Goal: Task Accomplishment & Management: Use online tool/utility

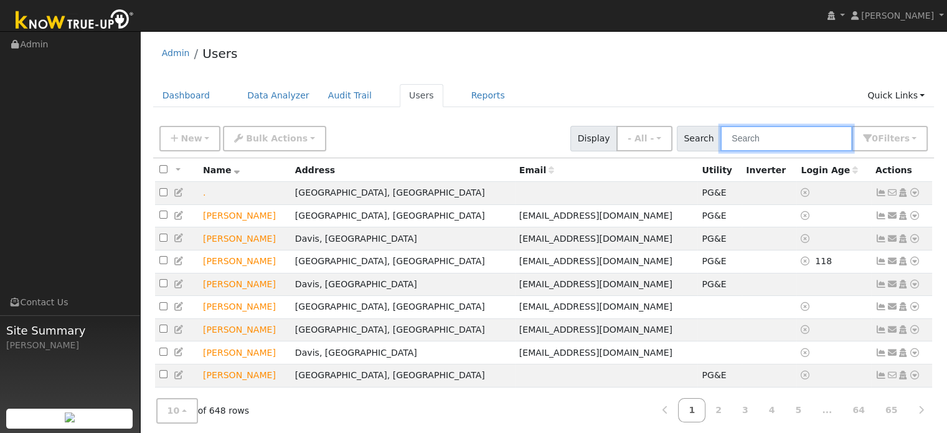
click at [750, 134] on input "text" at bounding box center [786, 139] width 132 height 26
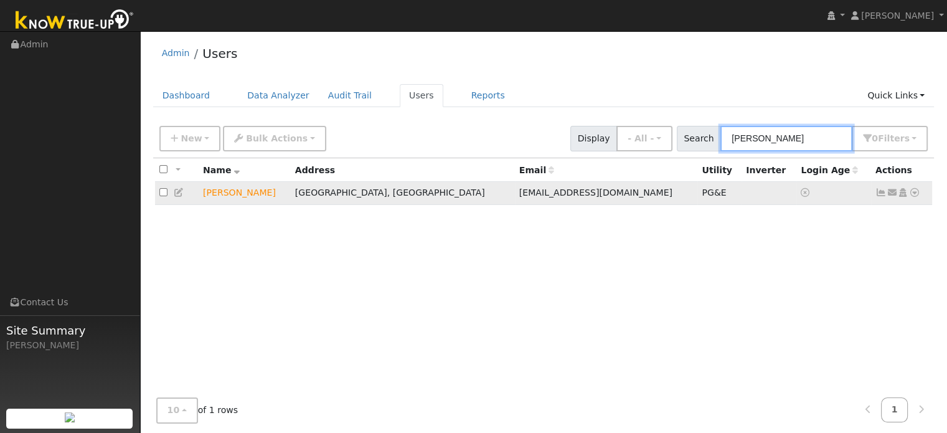
type input "ravuri"
click at [918, 194] on icon at bounding box center [914, 192] width 11 height 9
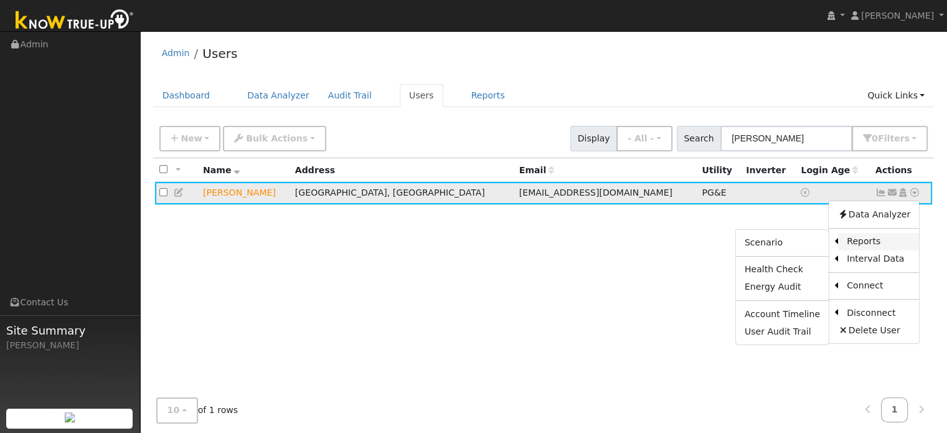
click at [864, 247] on link "Reports" at bounding box center [878, 241] width 81 height 17
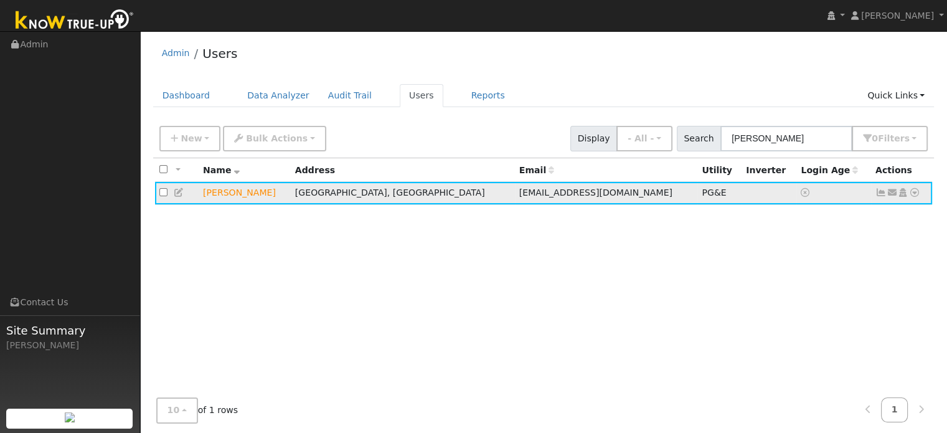
click at [916, 192] on icon at bounding box center [914, 192] width 11 height 9
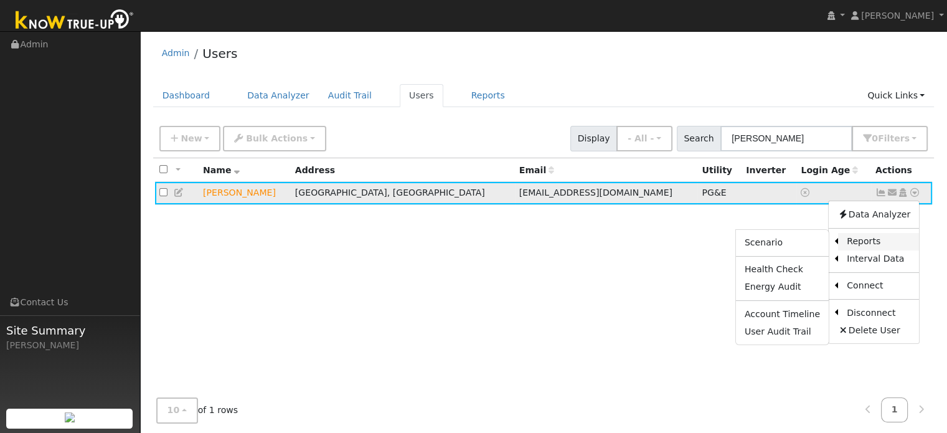
click at [865, 247] on link "Reports" at bounding box center [878, 241] width 81 height 17
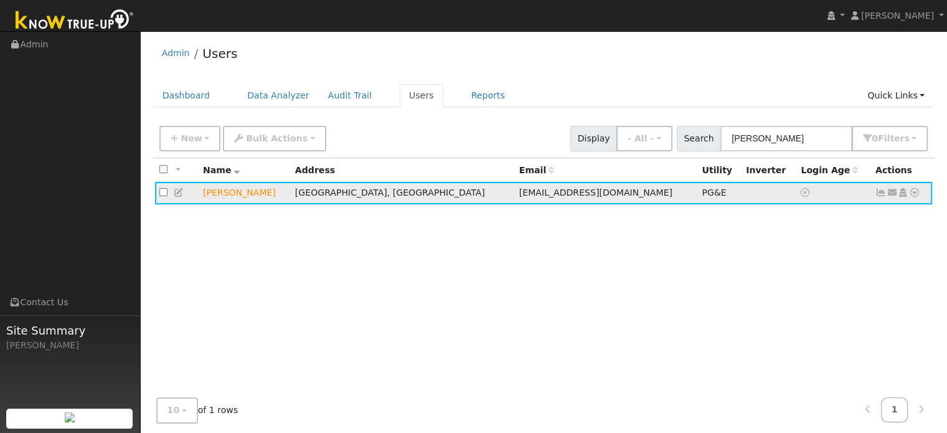
click at [912, 191] on icon at bounding box center [914, 192] width 11 height 9
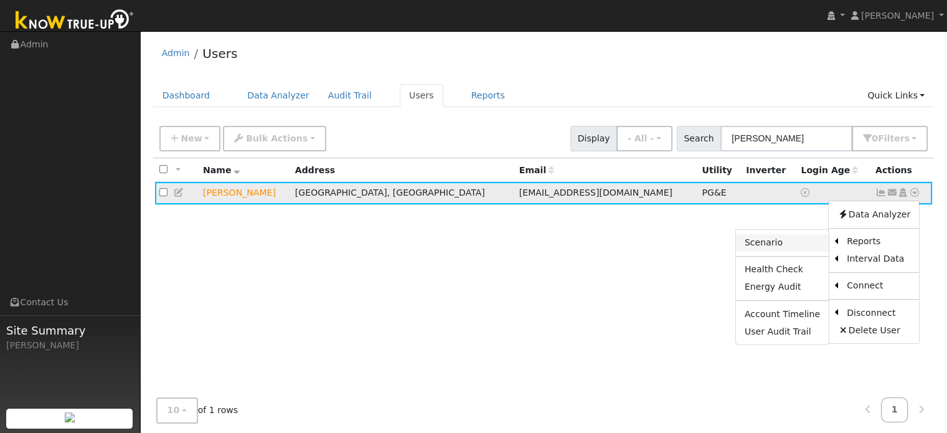
click at [796, 245] on link "Scenario" at bounding box center [782, 242] width 93 height 17
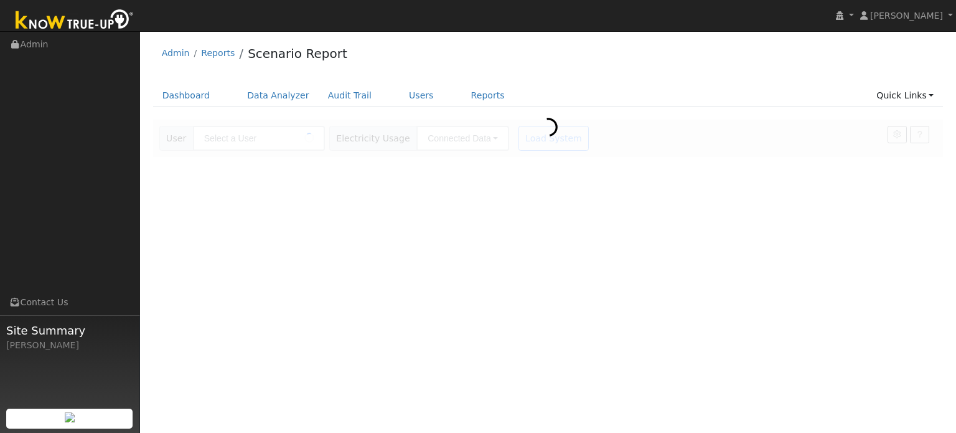
type input "[PERSON_NAME]"
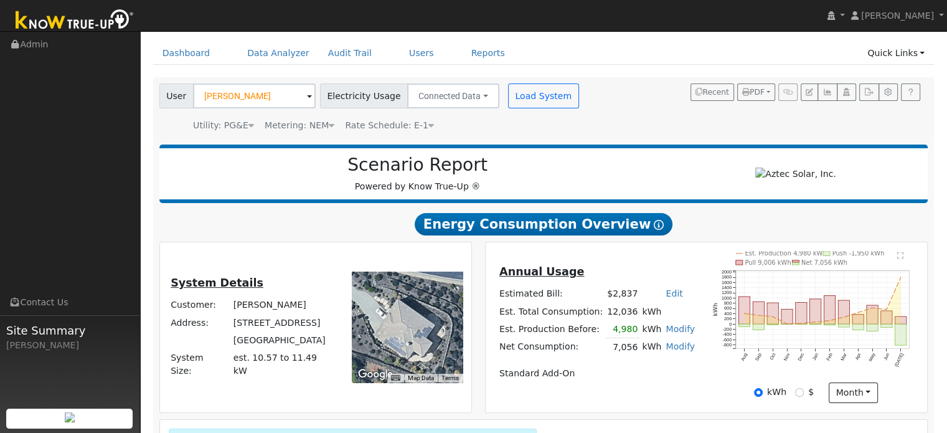
scroll to position [62, 0]
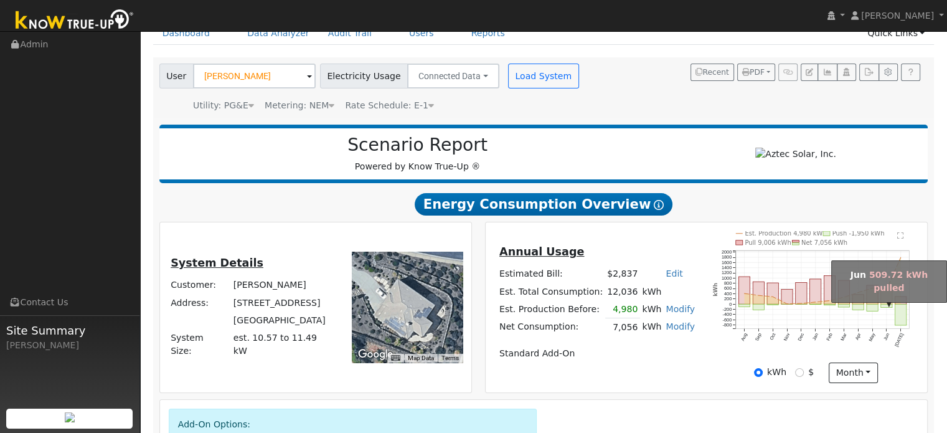
click at [883, 299] on rect "onclick=""" at bounding box center [886, 297] width 11 height 13
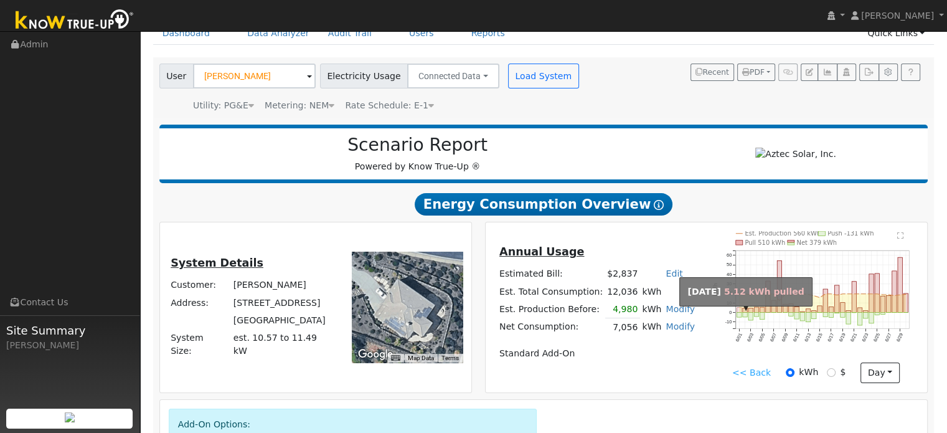
click at [738, 313] on rect "onclick=""" at bounding box center [739, 310] width 4 height 5
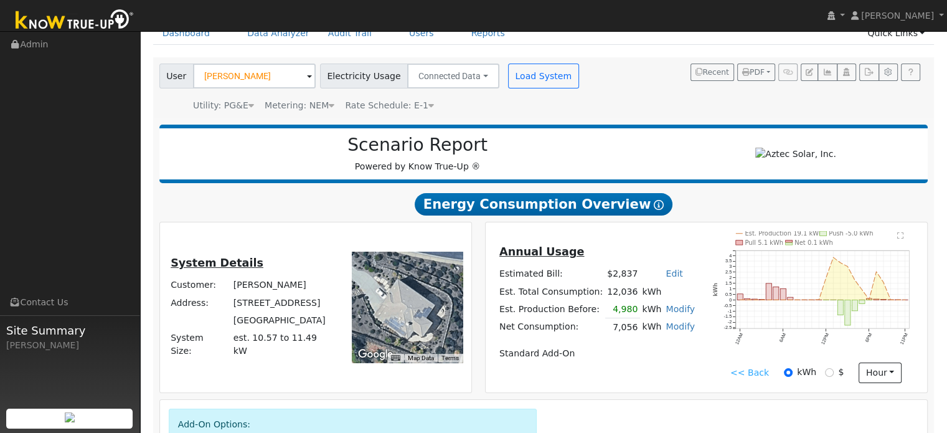
click at [754, 376] on link "<< Back" at bounding box center [749, 372] width 39 height 13
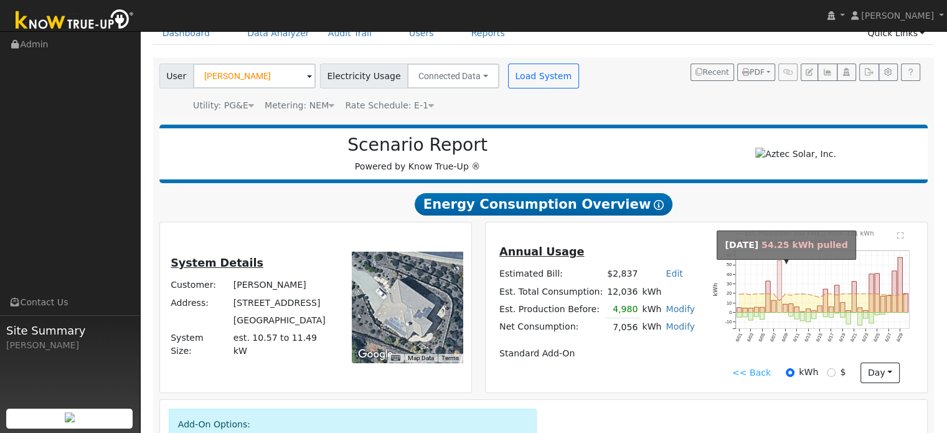
click at [780, 280] on rect "onclick=""" at bounding box center [779, 286] width 4 height 52
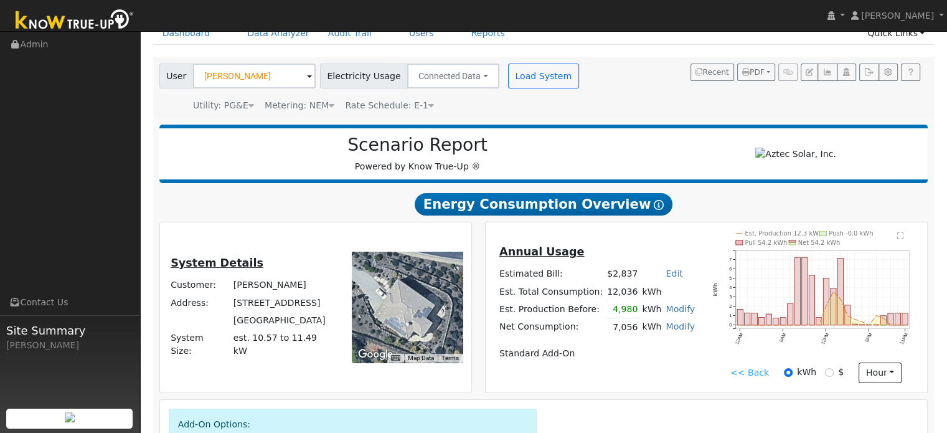
click at [758, 375] on link "<< Back" at bounding box center [749, 372] width 39 height 13
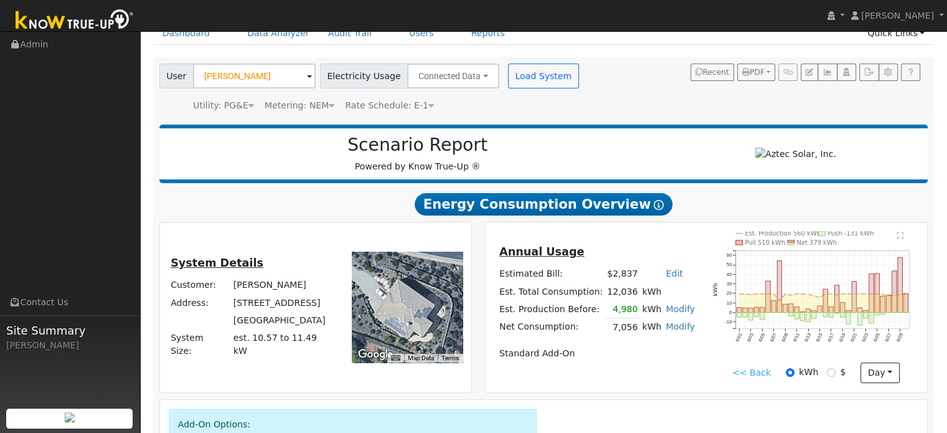
click at [760, 375] on link "<< Back" at bounding box center [751, 372] width 39 height 13
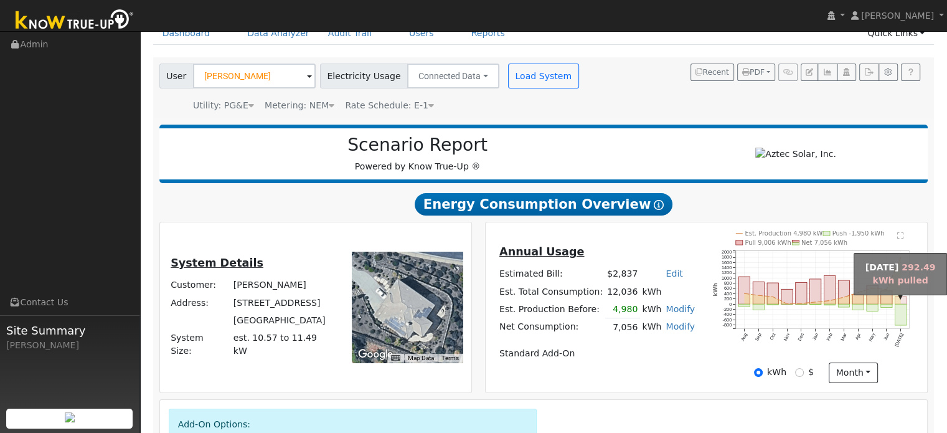
click at [905, 304] on rect "onclick=""" at bounding box center [900, 299] width 11 height 7
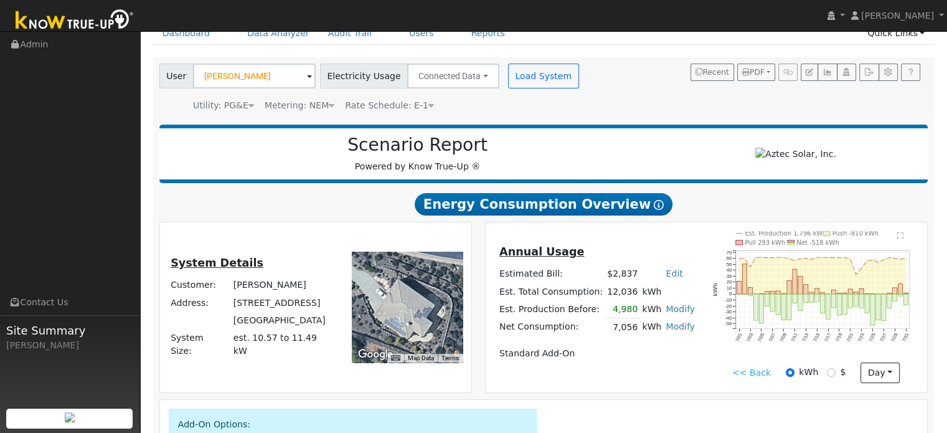
click at [751, 379] on link "<< Back" at bounding box center [751, 372] width 39 height 13
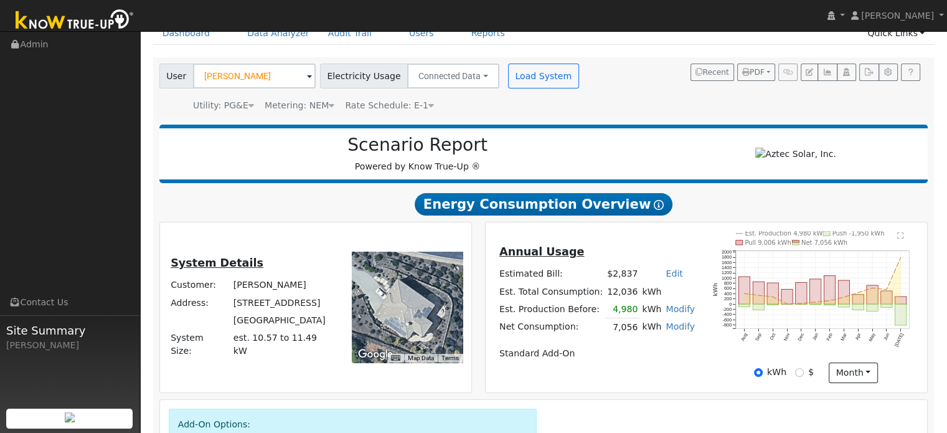
click at [737, 356] on icon "Est. Production 4,980 kWh Push -1,950 kWh Pull 9,006 kWh Net 7,056 kWh Aug Sep …" at bounding box center [815, 298] width 205 height 134
click at [814, 92] on div "User [PERSON_NAME] Account Default Account Default Account [STREET_ADDRESS] Pri…" at bounding box center [541, 85] width 769 height 53
click at [802, 376] on input "$" at bounding box center [799, 372] width 9 height 9
radio input "true"
radio input "false"
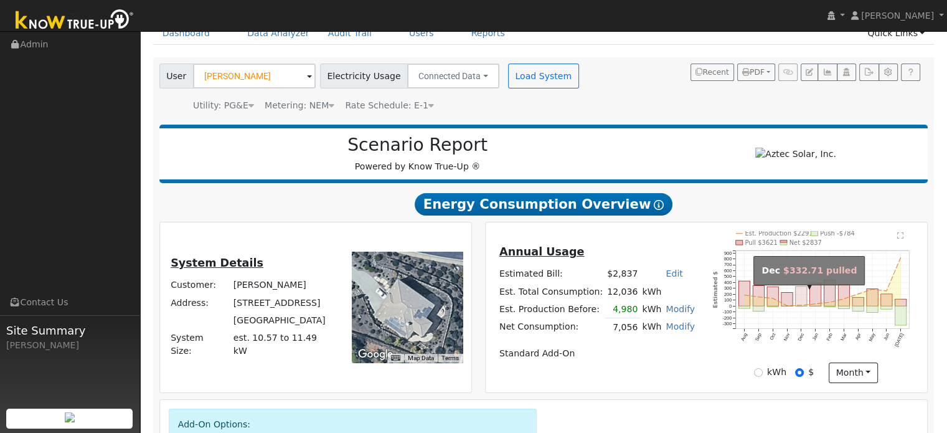
click at [799, 299] on rect "onclick=""" at bounding box center [801, 295] width 11 height 19
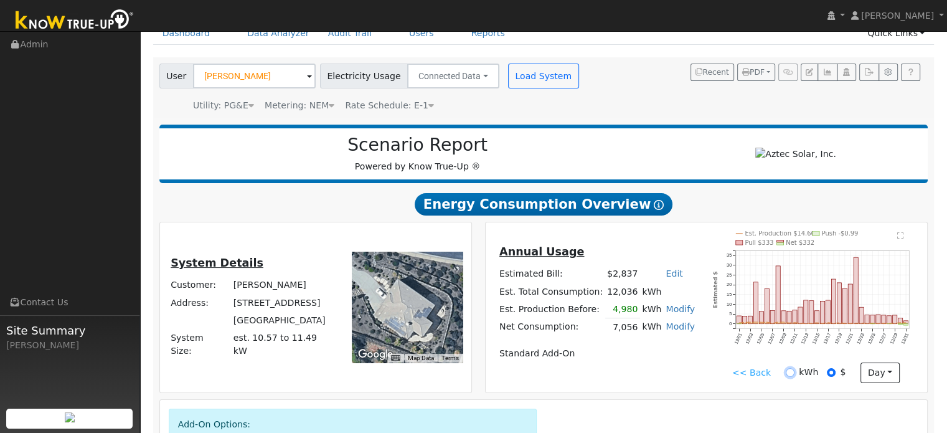
click at [786, 374] on input "kWh" at bounding box center [790, 372] width 9 height 9
radio input "true"
radio input "false"
click at [755, 378] on link "<< Back" at bounding box center [751, 372] width 39 height 13
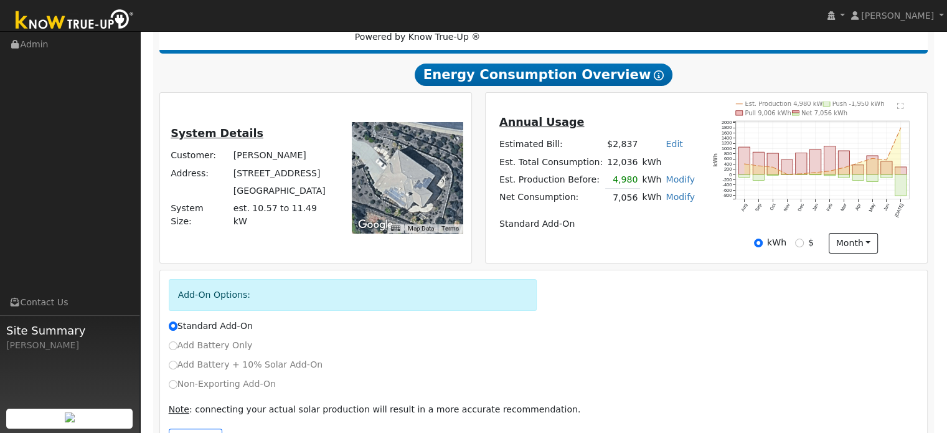
scroll to position [240, 0]
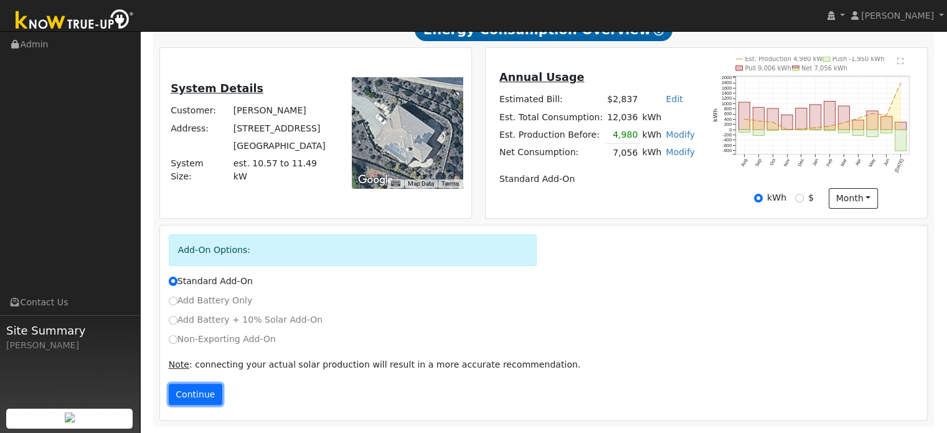
click at [210, 387] on button "Continue" at bounding box center [196, 394] width 54 height 21
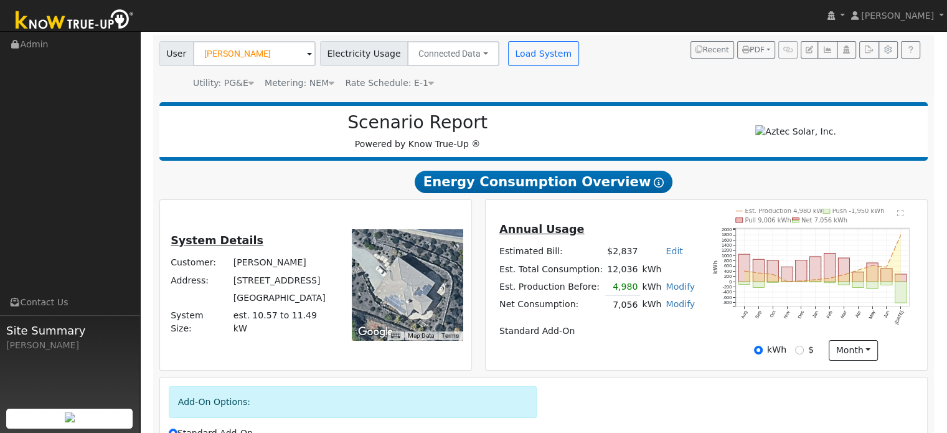
scroll to position [187, 0]
